Goal: Transaction & Acquisition: Purchase product/service

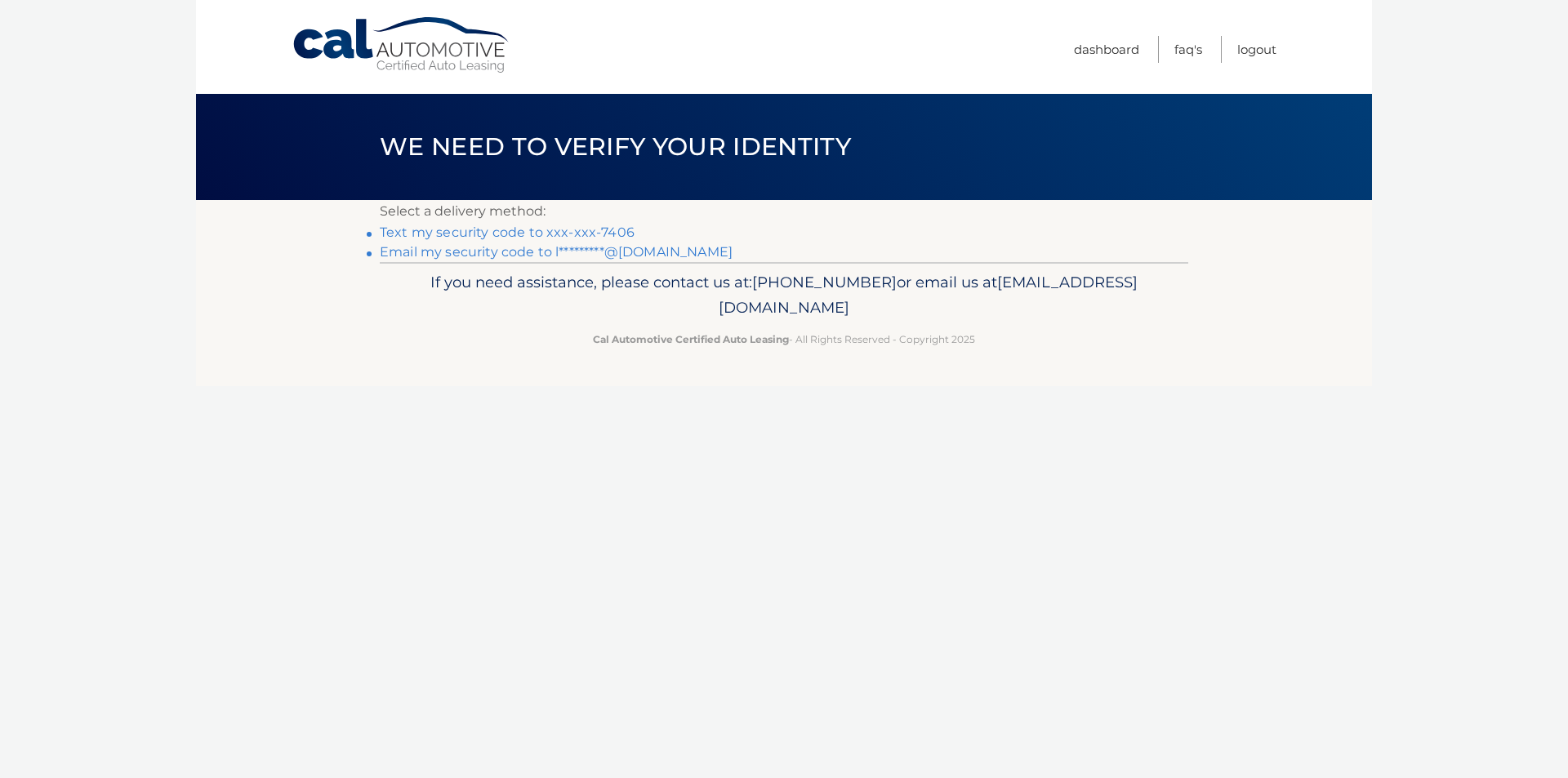
click at [605, 229] on link "Text my security code to xxx-xxx-7406" at bounding box center [507, 232] width 255 height 15
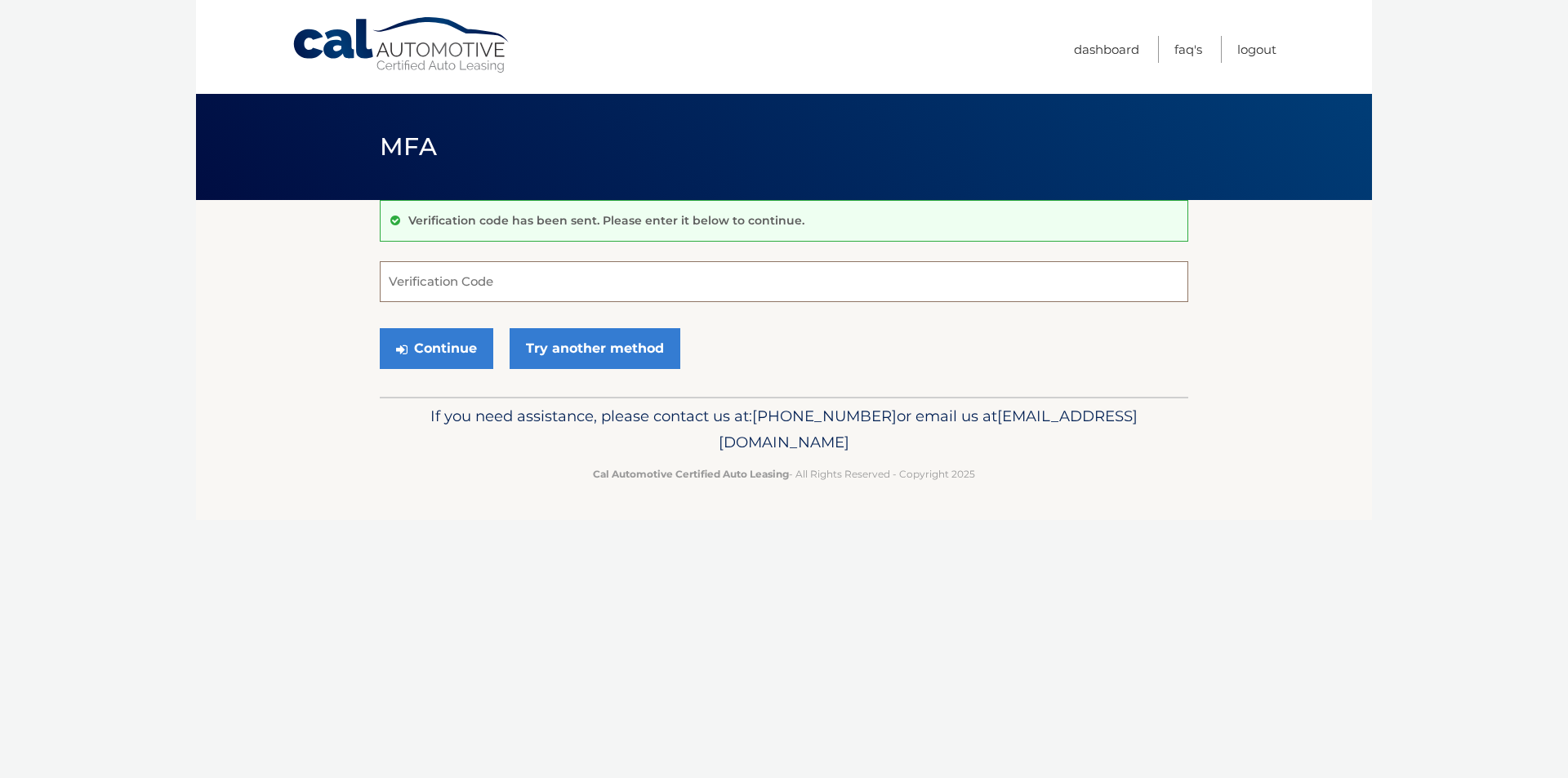
click at [564, 276] on input "Verification Code" at bounding box center [784, 281] width 808 height 40
type input "886336"
click at [421, 342] on button "Continue" at bounding box center [436, 348] width 114 height 40
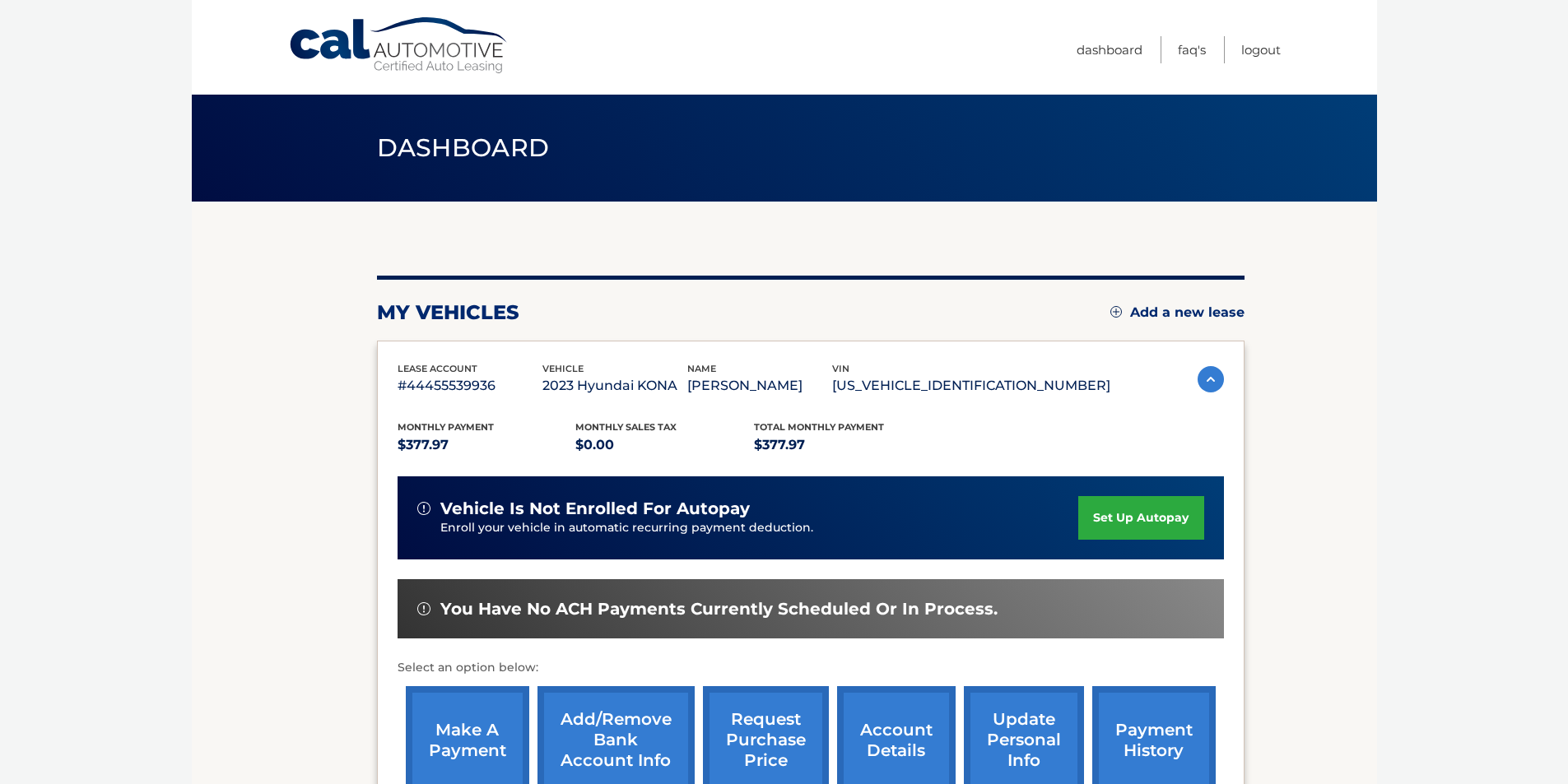
click at [477, 733] on link "make a payment" at bounding box center [467, 740] width 123 height 108
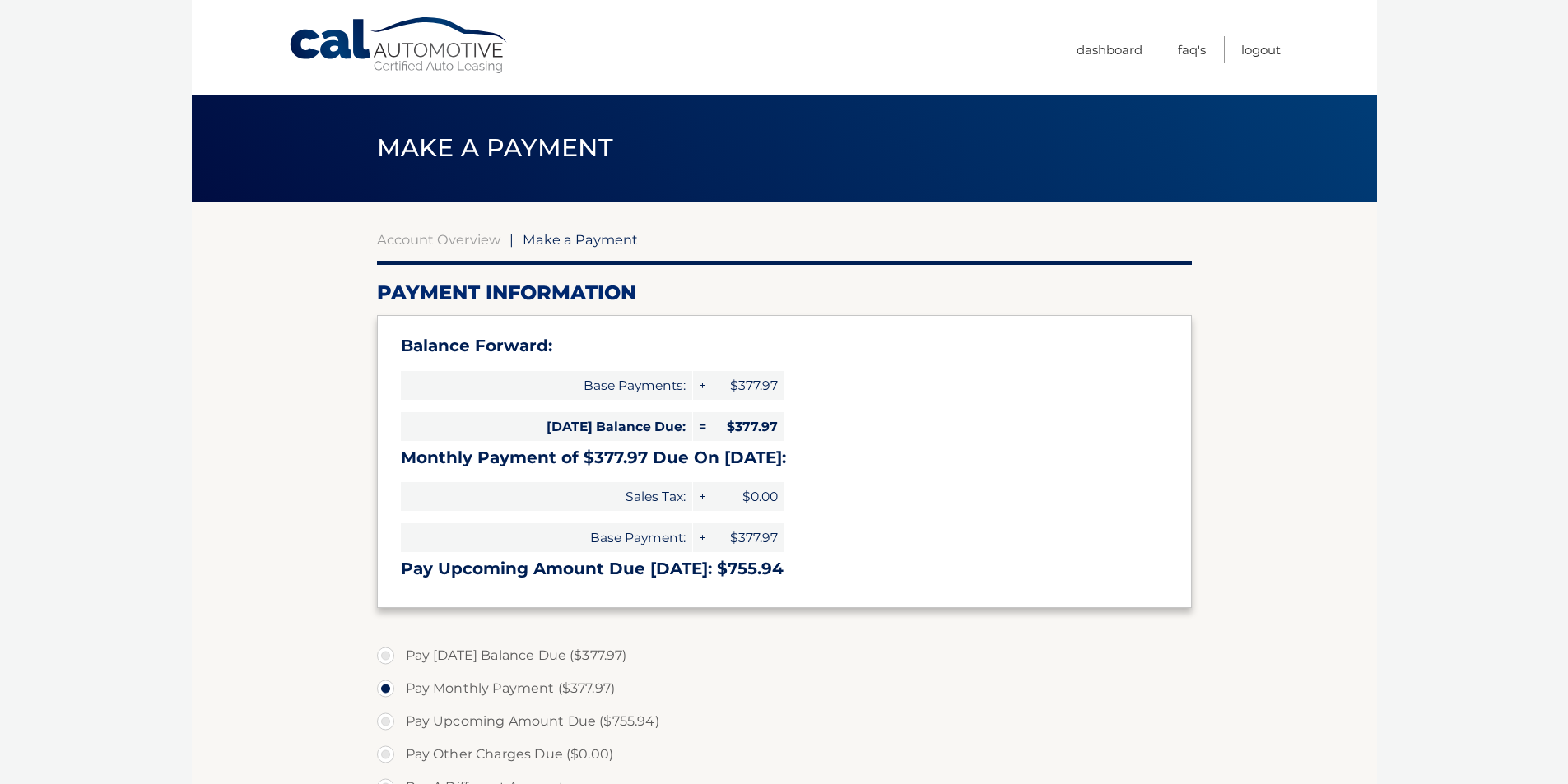
select select "NmE5M2I3ZWMtNzk3Ni00Y2UzLTgxMTktYmFkZGRiNTM2MGYx"
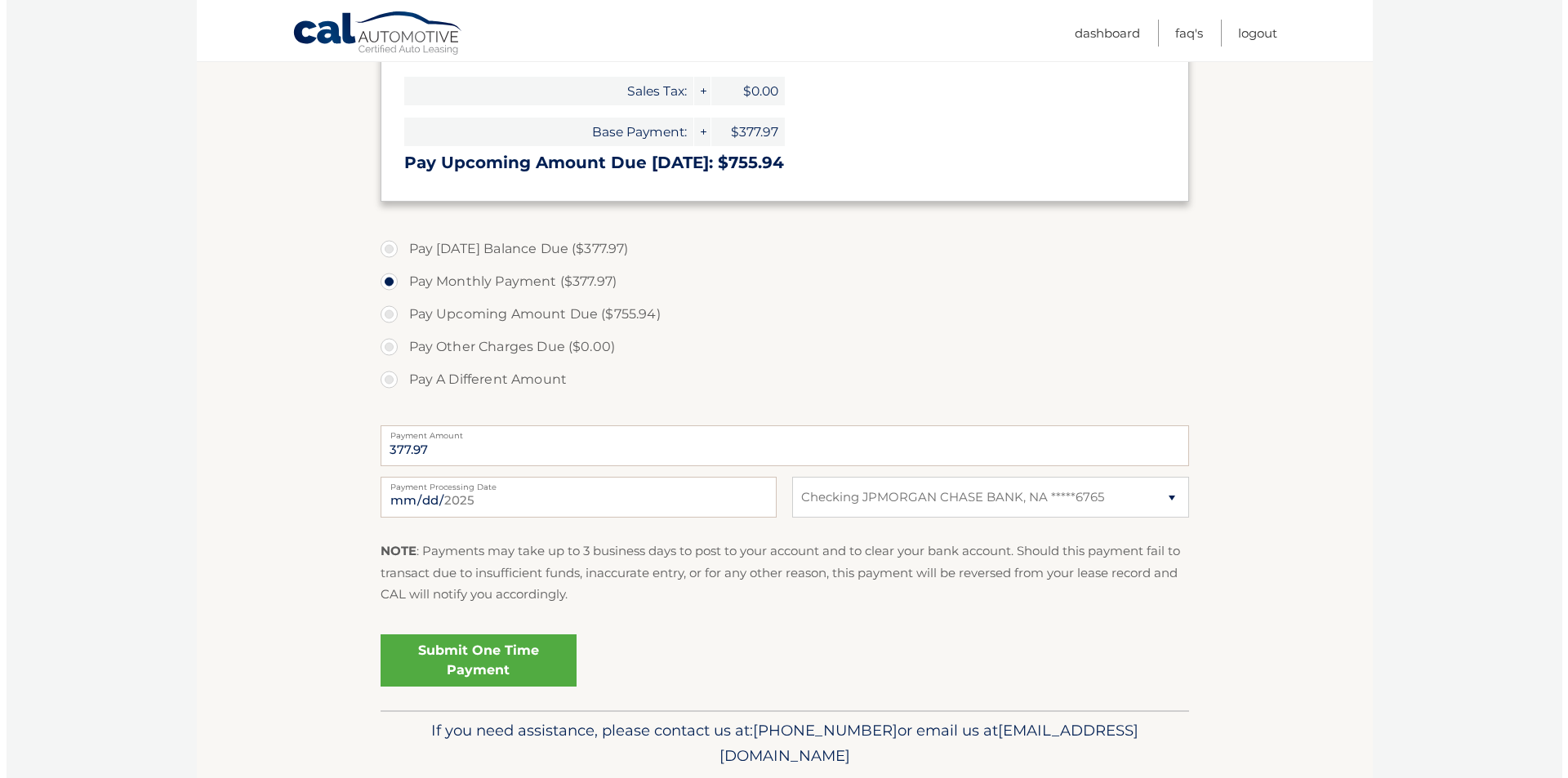
scroll to position [458, 0]
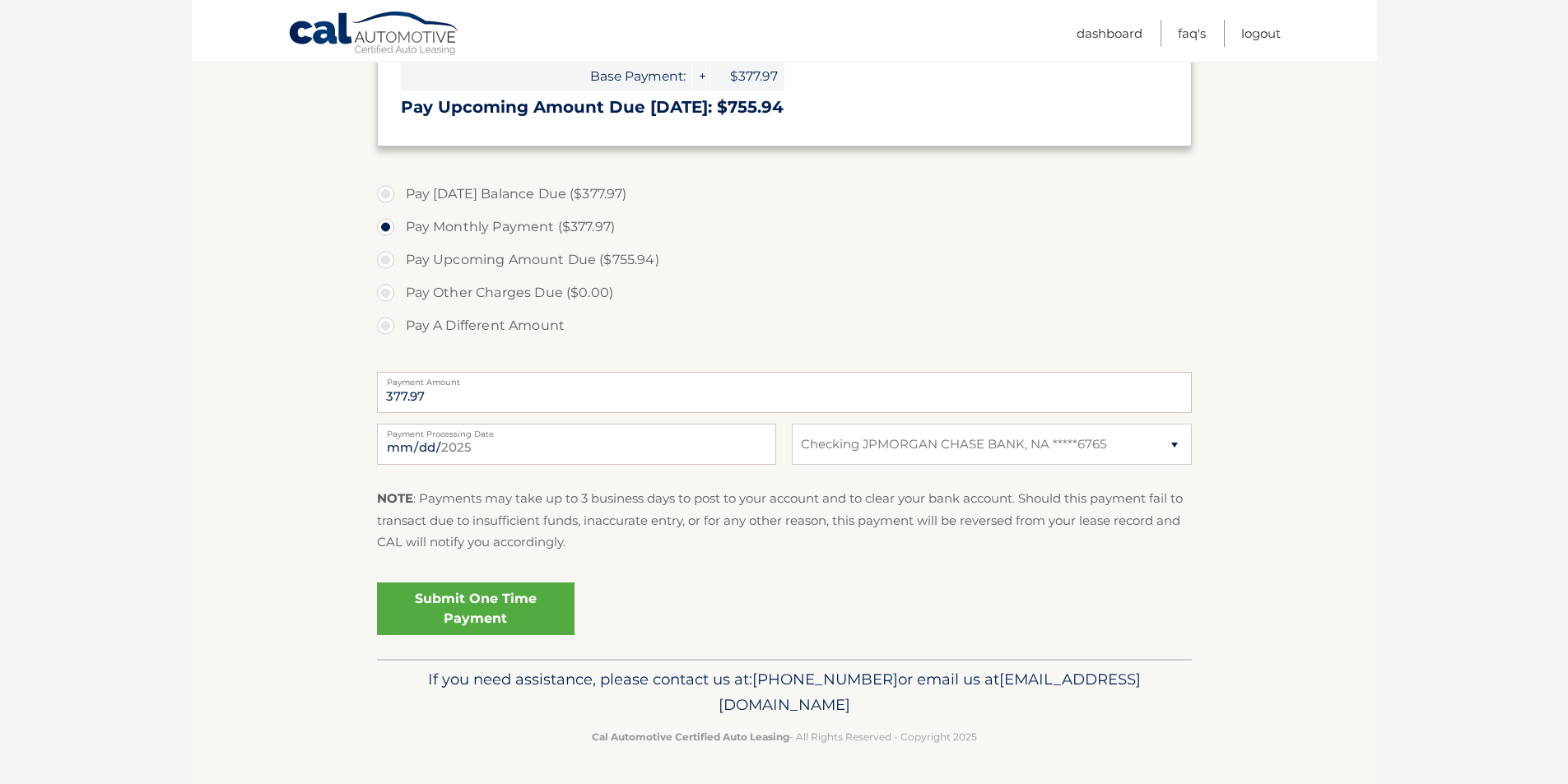
click at [468, 601] on link "Submit One Time Payment" at bounding box center [476, 610] width 197 height 53
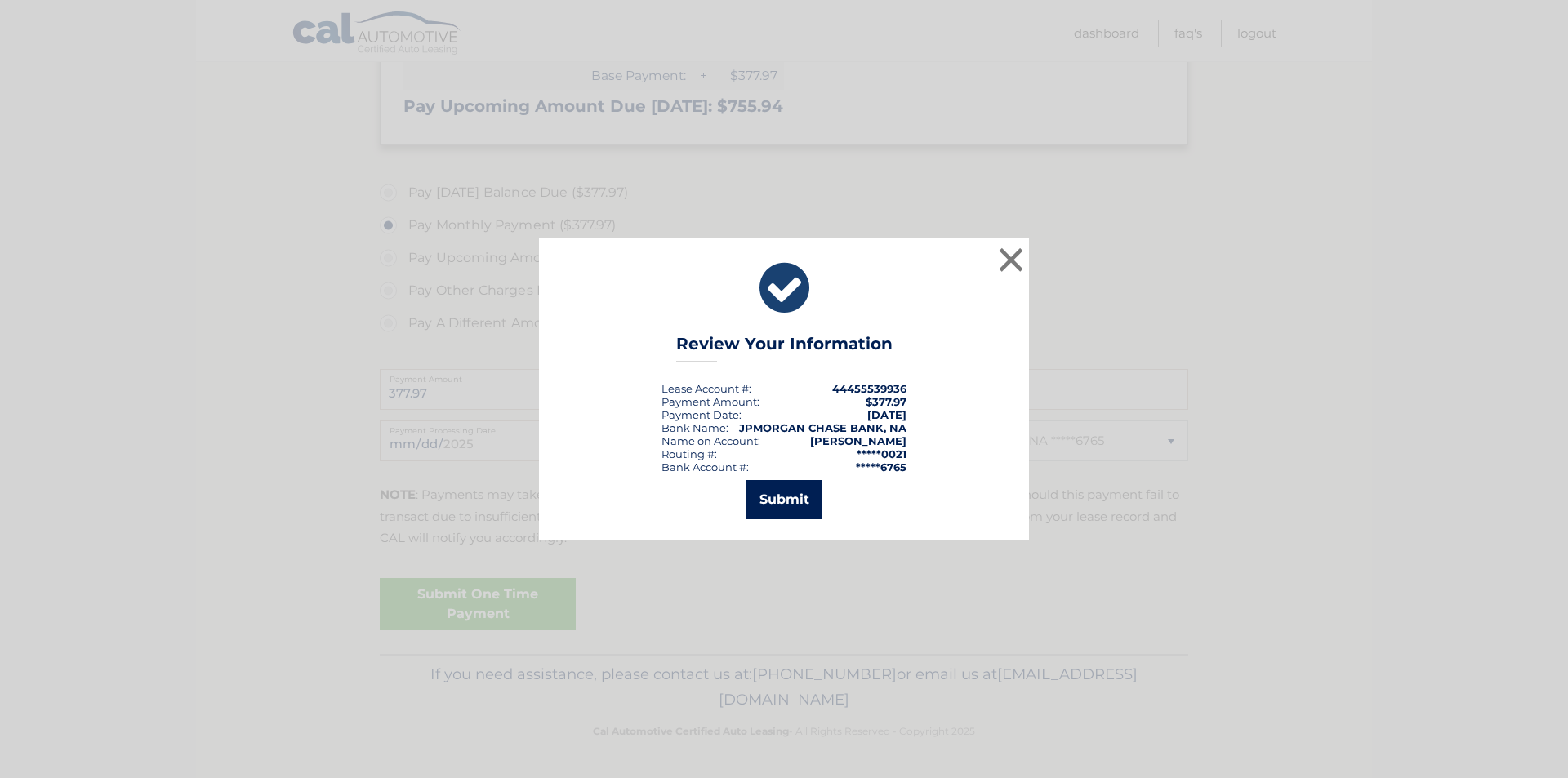
click at [768, 504] on button "Submit" at bounding box center [784, 500] width 76 height 40
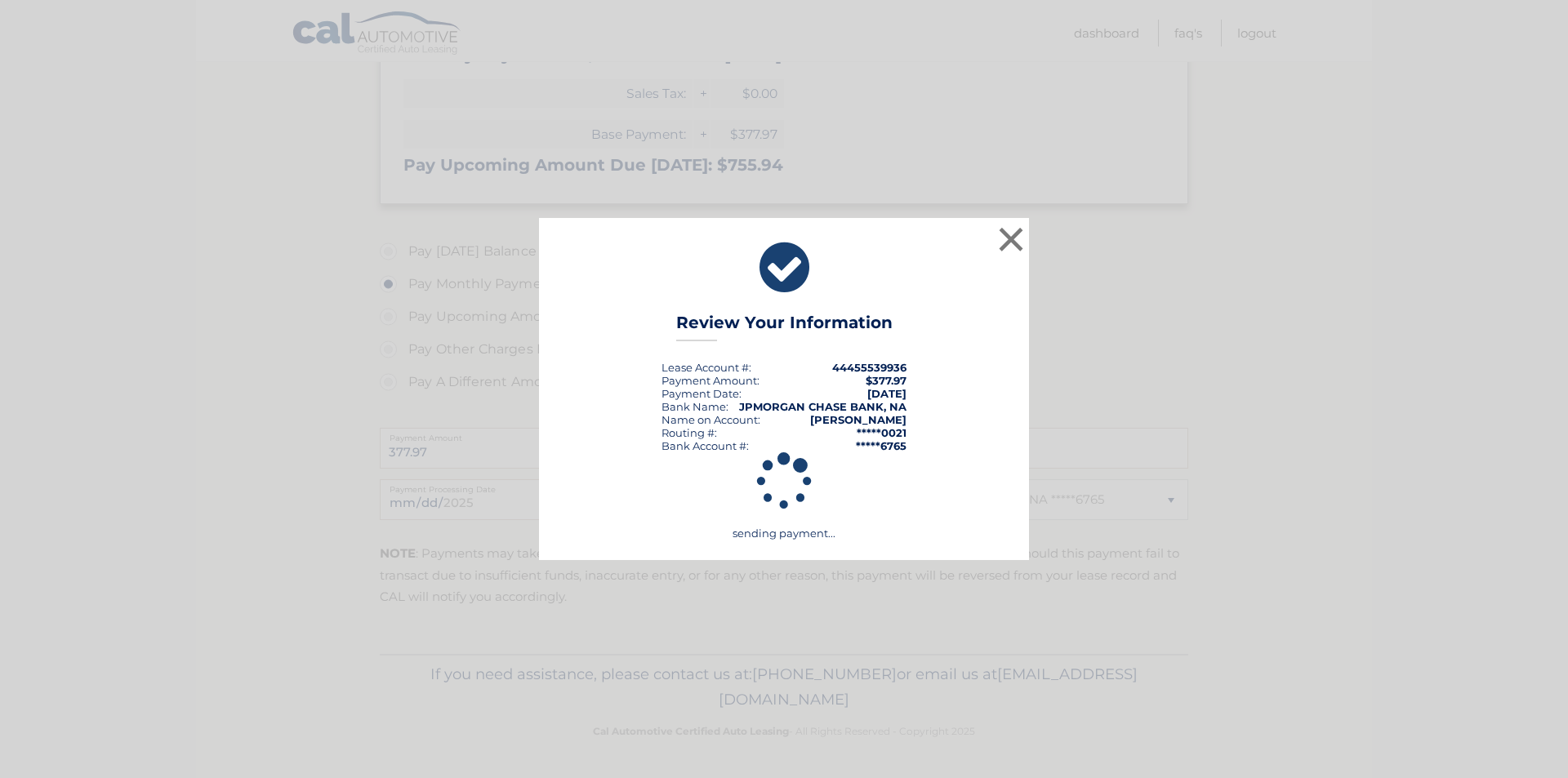
scroll to position [399, 0]
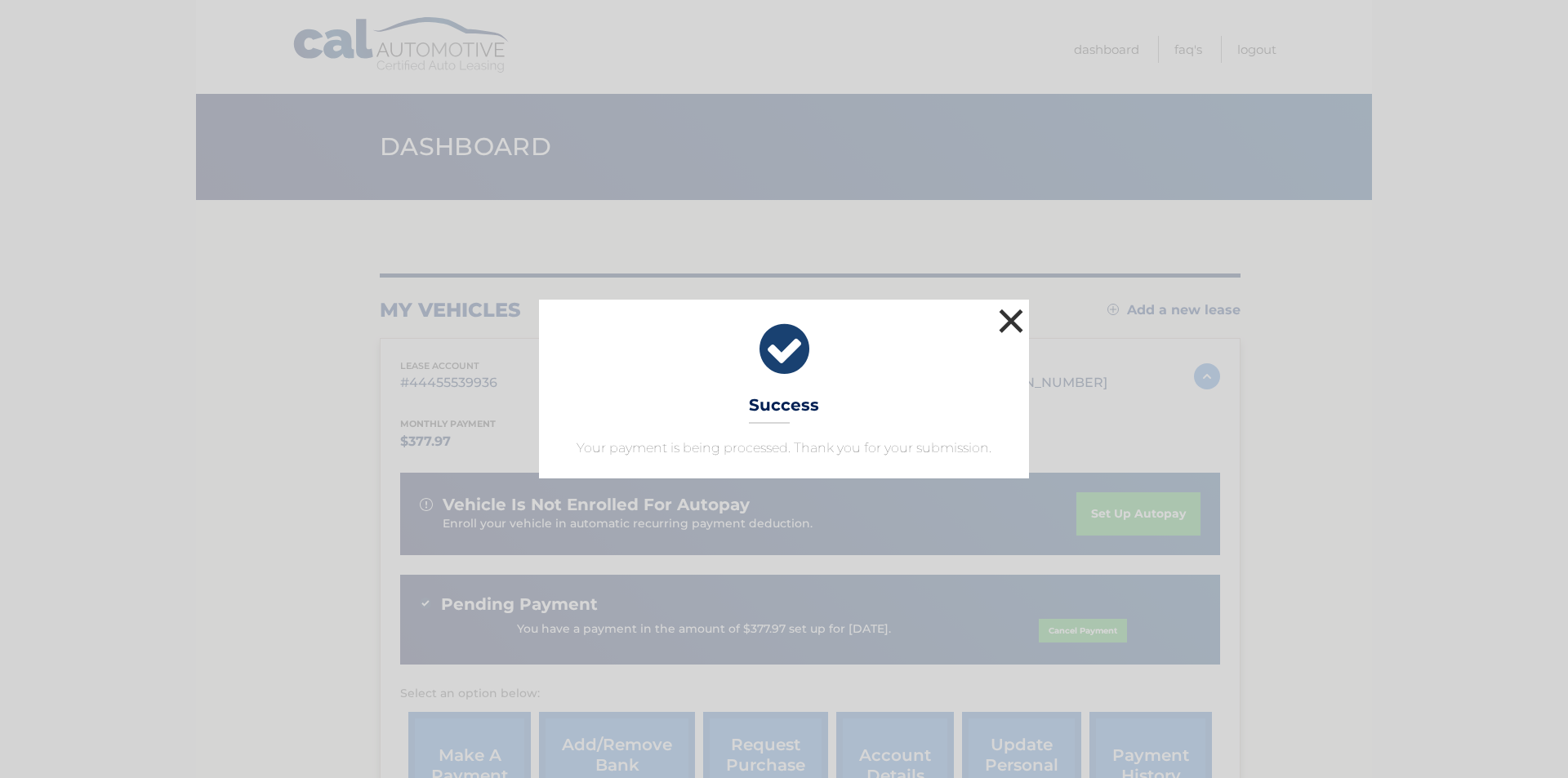
click at [1011, 318] on button "×" at bounding box center [1010, 321] width 33 height 33
